Goal: Task Accomplishment & Management: Complete application form

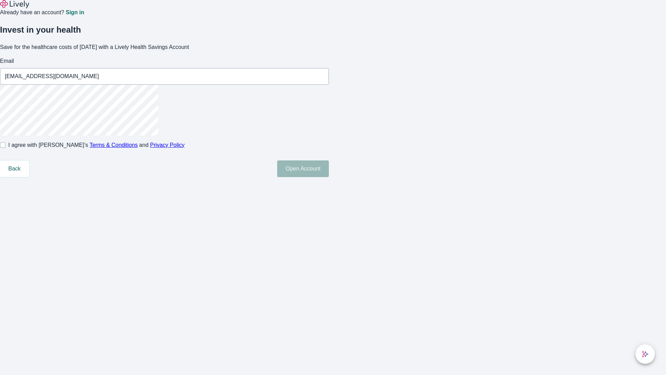
click at [6, 148] on input "I agree with Lively’s Terms & Conditions and Privacy Policy" at bounding box center [3, 145] width 6 height 6
checkbox input "true"
click at [329, 177] on button "Open Account" at bounding box center [303, 168] width 52 height 17
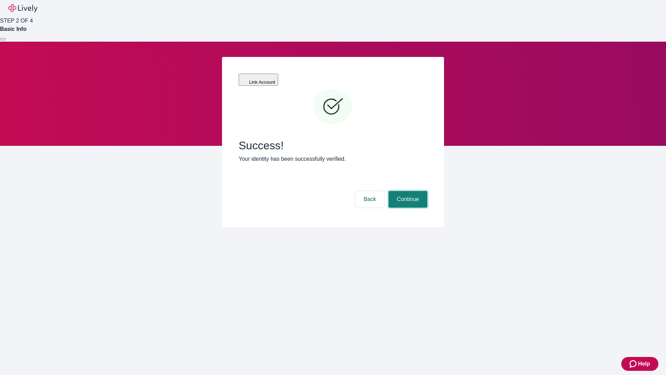
click at [407, 191] on button "Continue" at bounding box center [408, 199] width 39 height 17
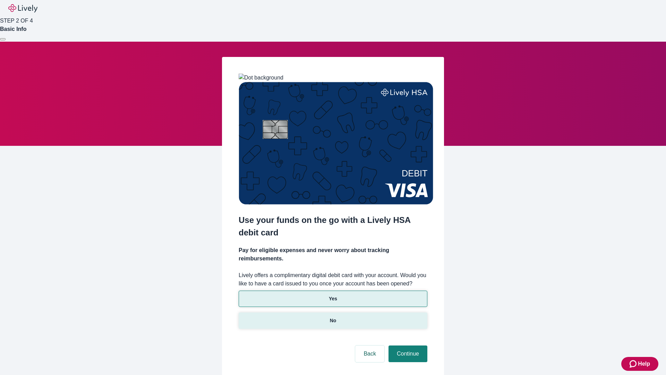
click at [333, 317] on p "No" at bounding box center [333, 320] width 7 height 7
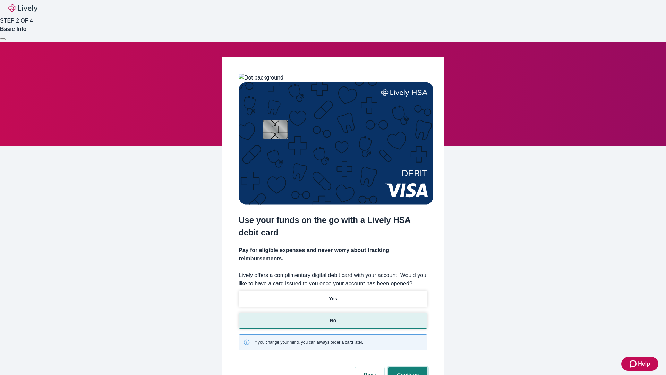
click at [407, 367] on button "Continue" at bounding box center [408, 375] width 39 height 17
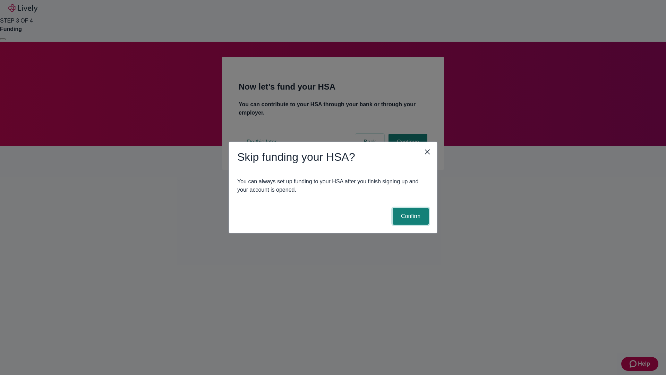
click at [410, 216] on button "Confirm" at bounding box center [411, 216] width 36 height 17
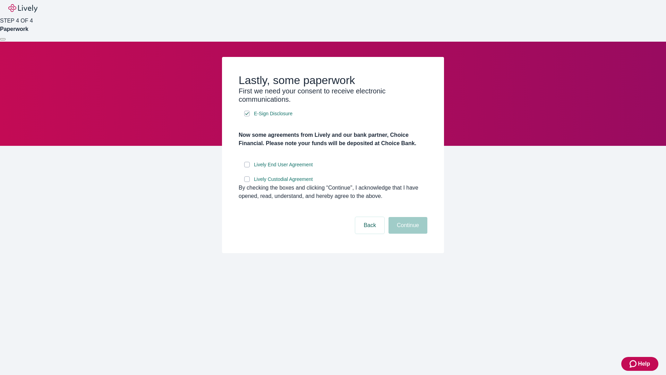
click at [247, 167] on input "Lively End User Agreement" at bounding box center [247, 165] width 6 height 6
checkbox input "true"
click at [247, 182] on input "Lively Custodial Agreement" at bounding box center [247, 179] width 6 height 6
checkbox input "true"
click at [407, 234] on button "Continue" at bounding box center [408, 225] width 39 height 17
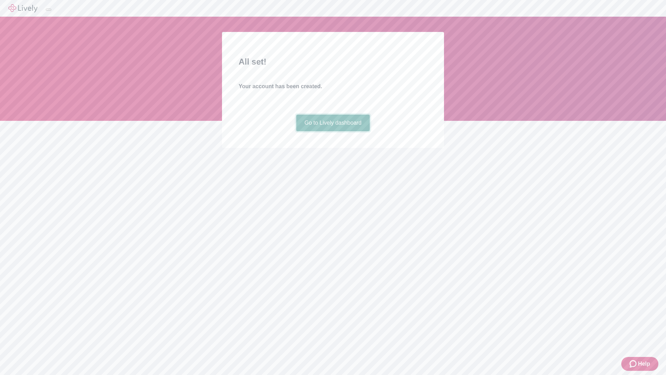
click at [333, 131] on link "Go to Lively dashboard" at bounding box center [333, 123] width 74 height 17
